Goal: Check status: Check status

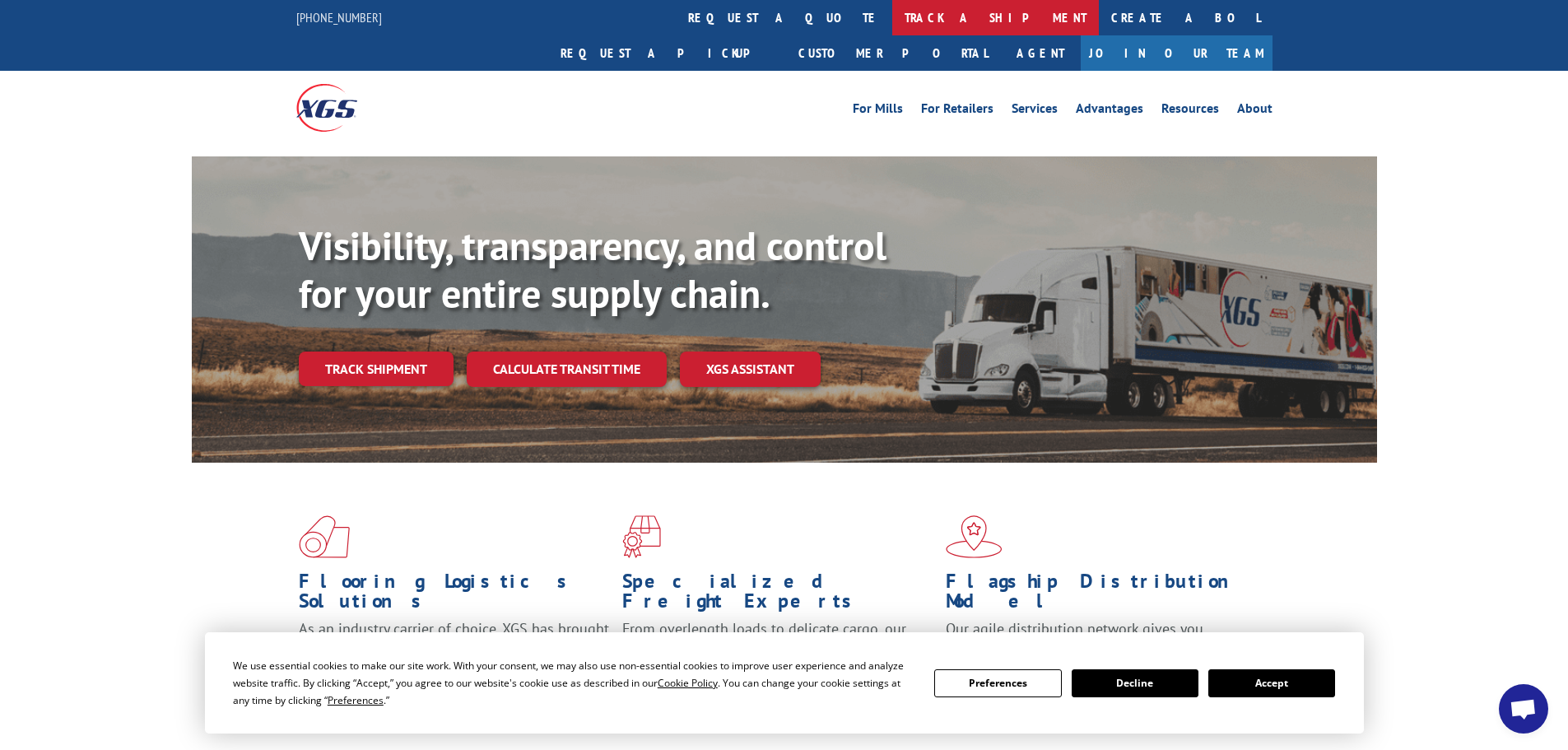
click at [892, 17] on link "track a shipment" at bounding box center [995, 18] width 206 height 36
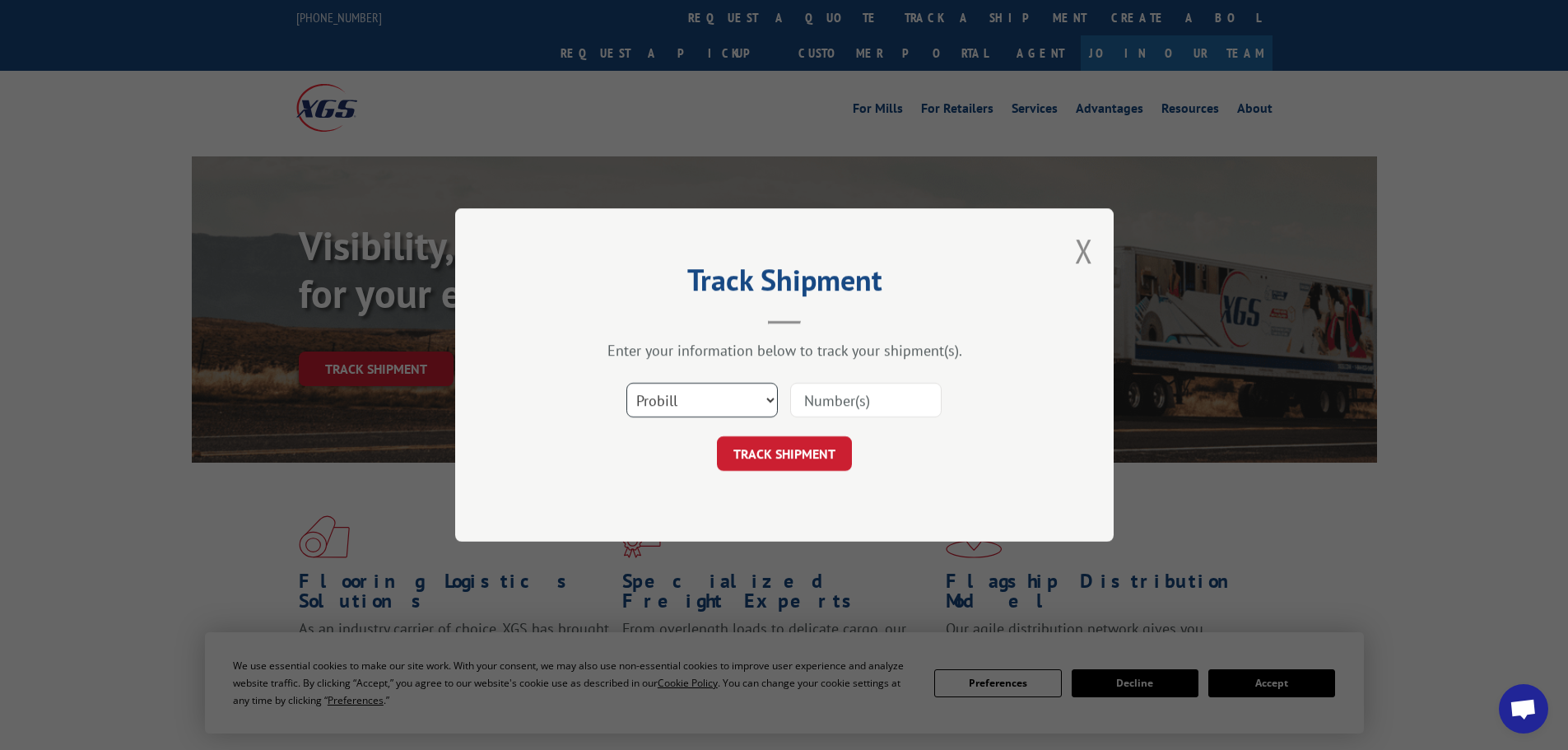
drag, startPoint x: 726, startPoint y: 395, endPoint x: 716, endPoint y: 378, distance: 19.7
click at [726, 395] on select "Select category... Probill BOL PO" at bounding box center [701, 400] width 151 height 35
select select "bol"
click at [626, 383] on select "Select category... Probill BOL PO" at bounding box center [701, 400] width 151 height 35
click at [811, 403] on input at bounding box center [866, 400] width 151 height 35
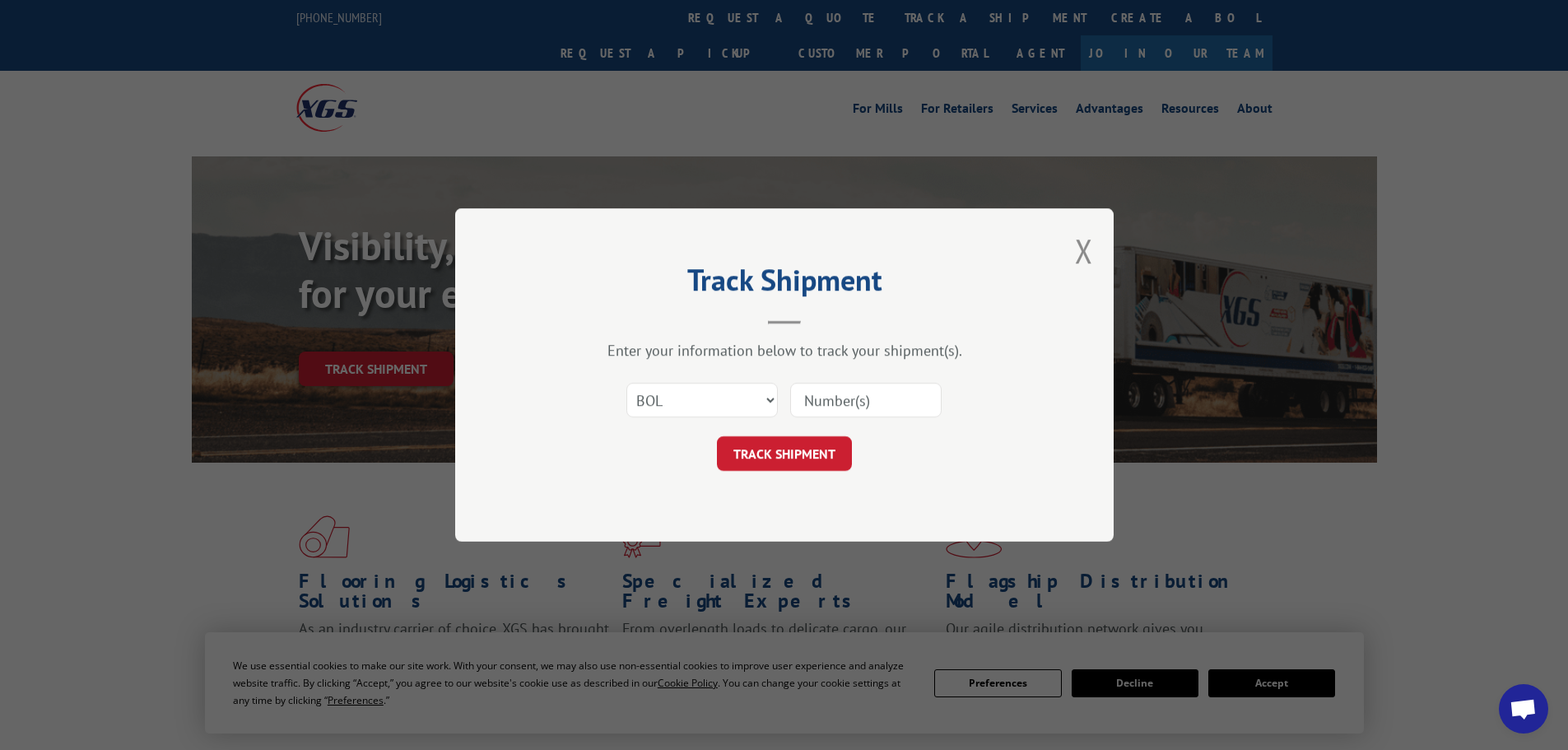
paste input "7059335"
type input "7059335"
click at [788, 453] on button "TRACK SHIPMENT" at bounding box center [784, 454] width 135 height 35
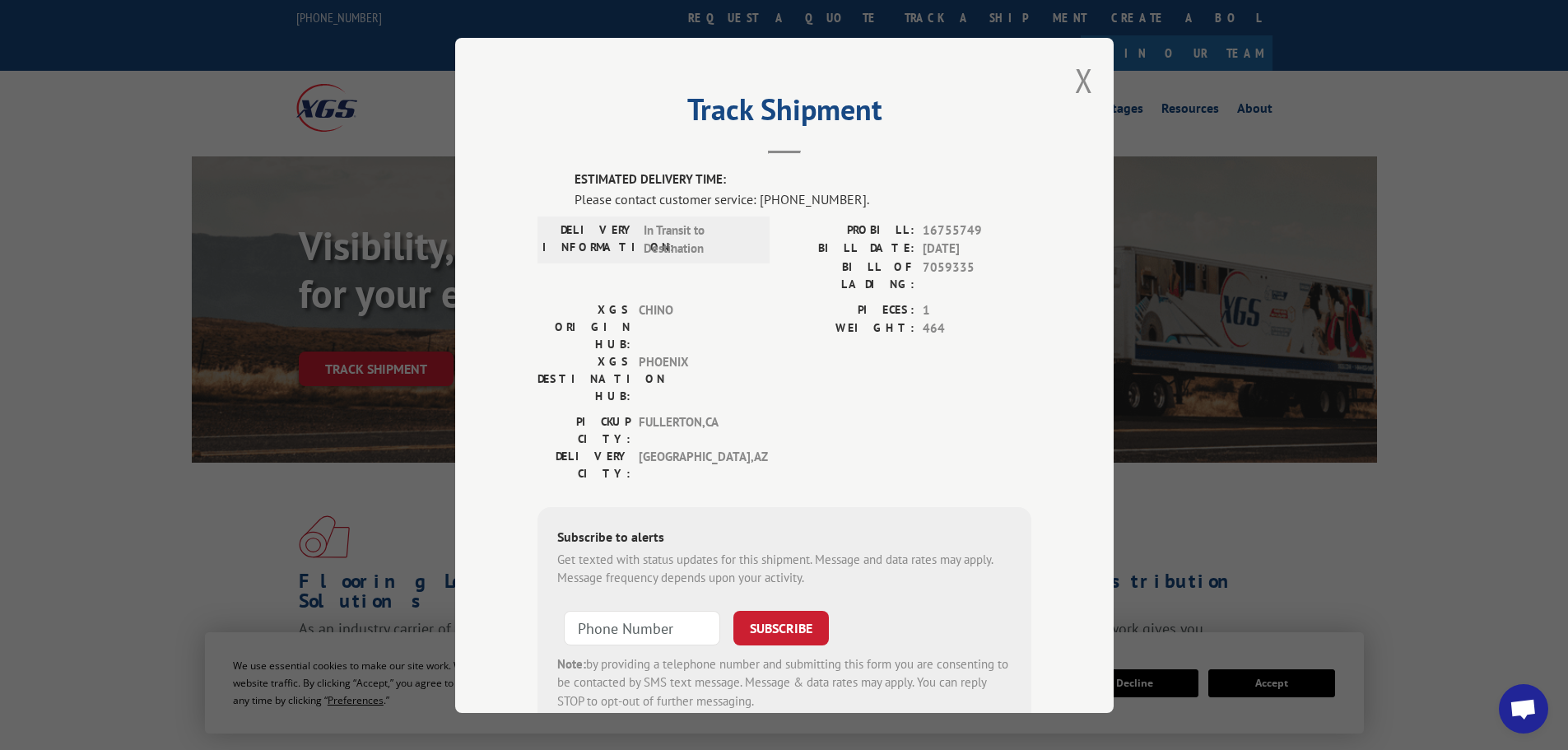
click at [124, 307] on div "Track Shipment ESTIMATED DELIVERY TIME: Please contact customer service: [PHONE…" at bounding box center [784, 375] width 1568 height 750
click at [140, 174] on div "Track Shipment ESTIMATED DELIVERY TIME: Please contact customer service: [PHONE…" at bounding box center [784, 375] width 1568 height 750
